Goal: Task Accomplishment & Management: Manage account settings

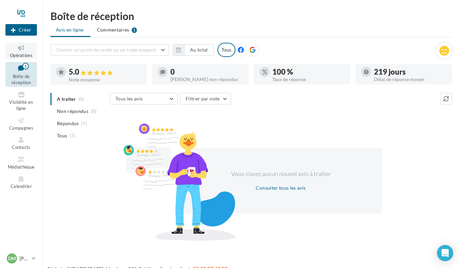
click at [23, 51] on icon at bounding box center [20, 48] width 27 height 8
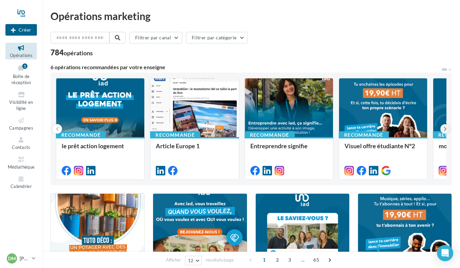
click at [446, 129] on icon at bounding box center [445, 128] width 3 height 7
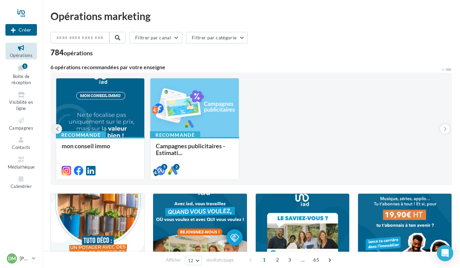
click at [57, 129] on icon at bounding box center [57, 128] width 3 height 7
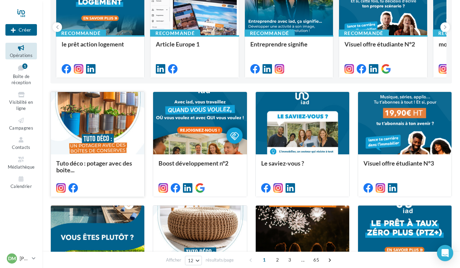
scroll to position [34, 0]
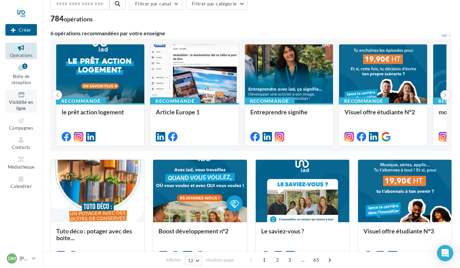
click at [20, 99] on link "Visibilité en ligne" at bounding box center [21, 100] width 32 height 23
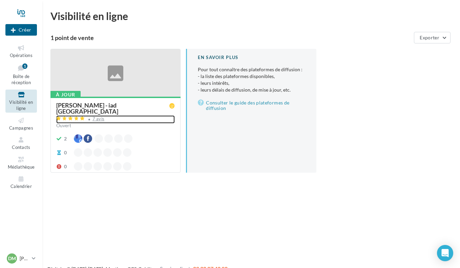
click at [97, 117] on div "7 avis" at bounding box center [98, 119] width 12 height 4
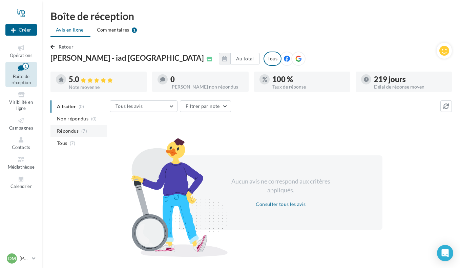
click at [68, 132] on span "Répondus" at bounding box center [68, 130] width 22 height 7
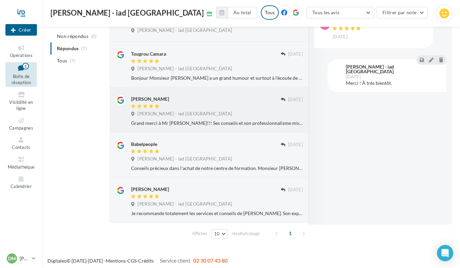
scroll to position [197, 0]
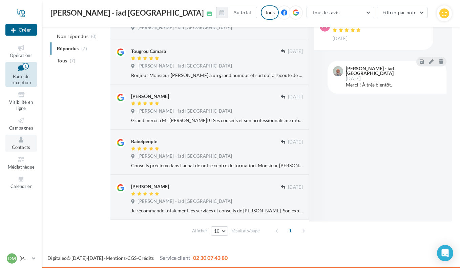
click at [20, 146] on span "Contacts" at bounding box center [21, 146] width 19 height 5
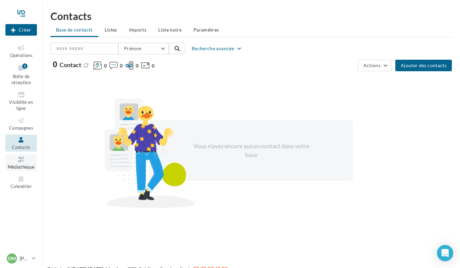
click at [20, 163] on icon at bounding box center [20, 159] width 27 height 8
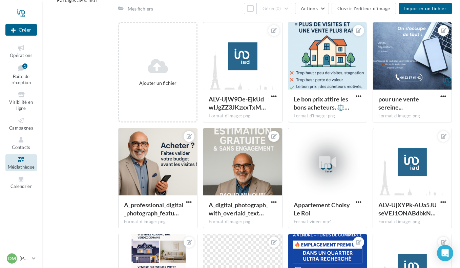
scroll to position [68, 0]
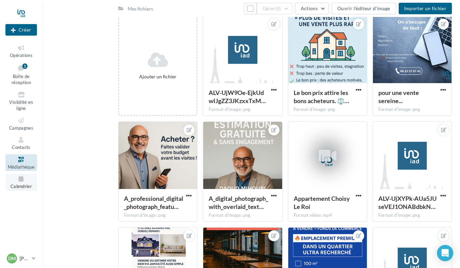
click at [20, 180] on icon at bounding box center [20, 179] width 27 height 8
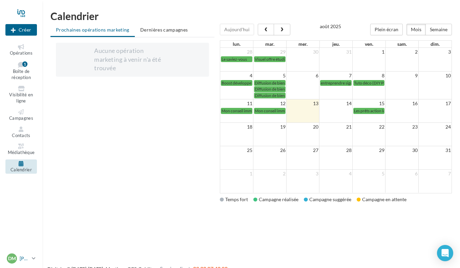
click at [21, 258] on p "[PERSON_NAME]" at bounding box center [24, 258] width 9 height 7
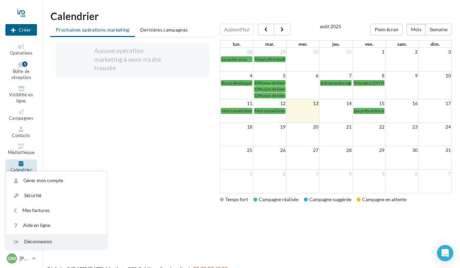
click at [36, 241] on div "Déconnexion" at bounding box center [56, 241] width 101 height 15
